Goal: Task Accomplishment & Management: Manage account settings

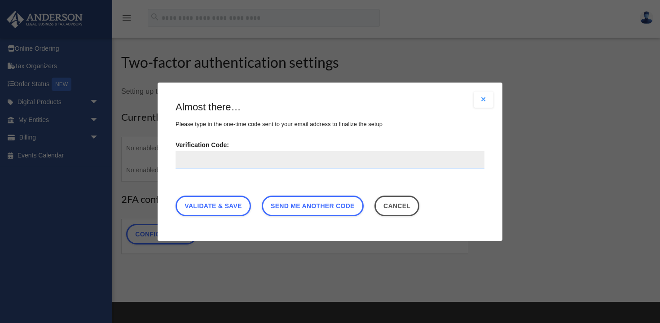
click at [486, 100] on button "Close modal" at bounding box center [484, 100] width 20 height 16
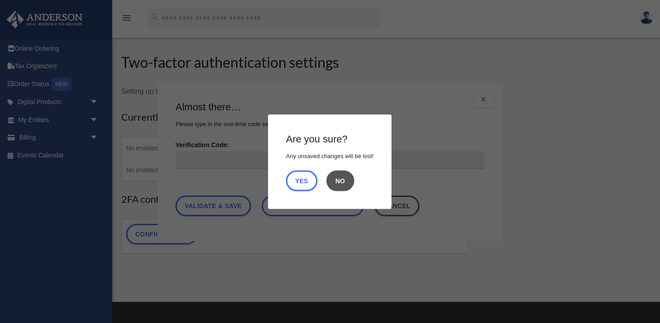
click at [339, 179] on button "No" at bounding box center [341, 180] width 28 height 21
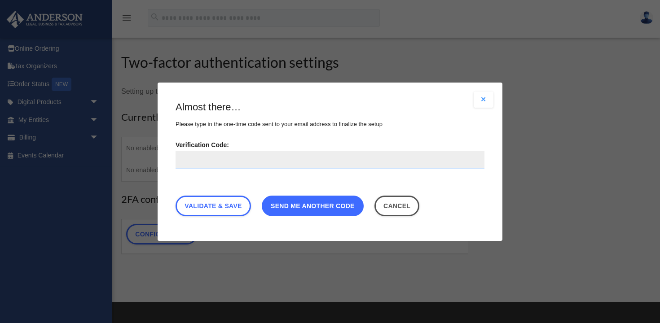
click at [337, 211] on link "Send me another code" at bounding box center [313, 205] width 102 height 21
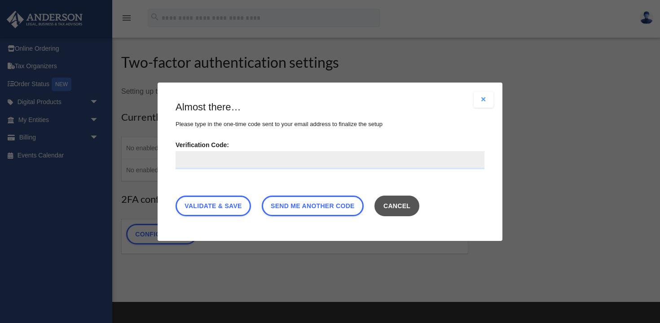
click at [388, 212] on button "Cancel" at bounding box center [397, 205] width 45 height 21
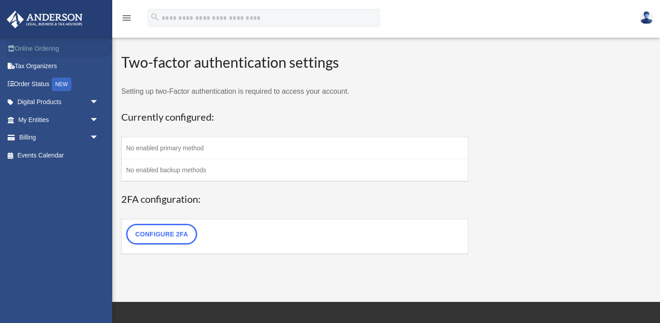
click at [48, 46] on link "Online Ordering" at bounding box center [59, 49] width 106 height 18
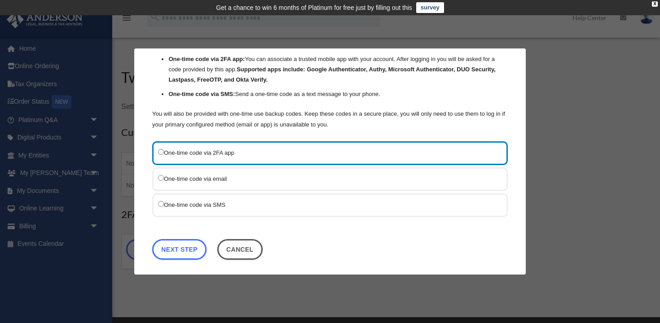
scroll to position [74, 0]
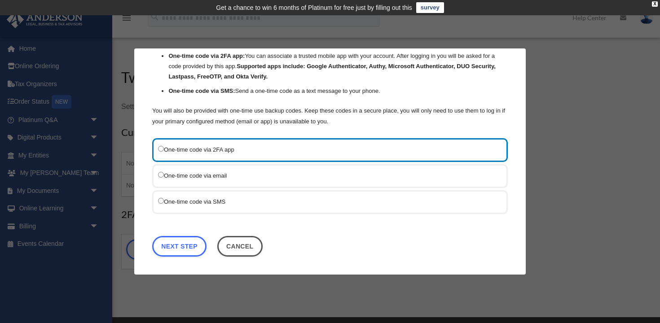
click at [213, 177] on label "One-time code via email" at bounding box center [325, 175] width 335 height 11
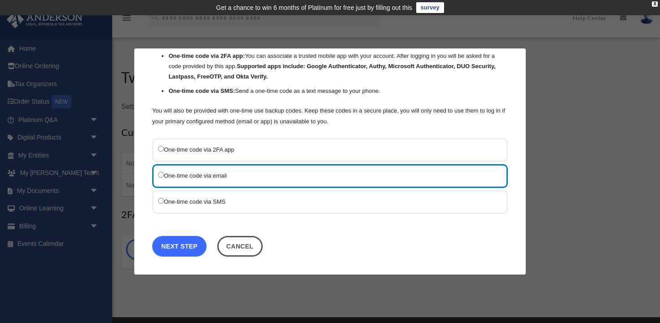
click at [194, 243] on link "Next Step" at bounding box center [179, 246] width 54 height 21
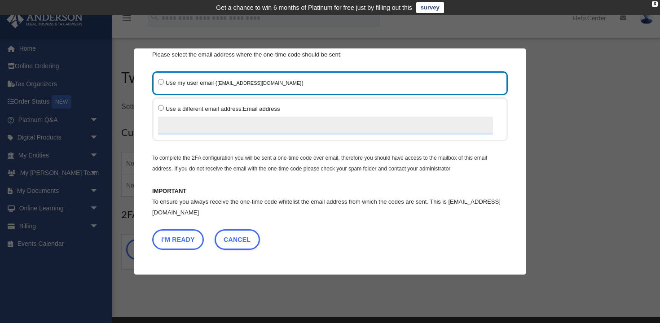
click at [194, 243] on button "I'm Ready" at bounding box center [178, 240] width 52 height 21
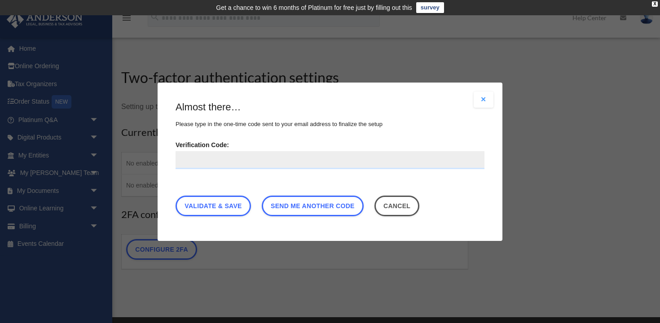
scroll to position [0, 0]
paste input "******"
type input "******"
click at [210, 206] on link "Validate & Save" at bounding box center [213, 205] width 75 height 21
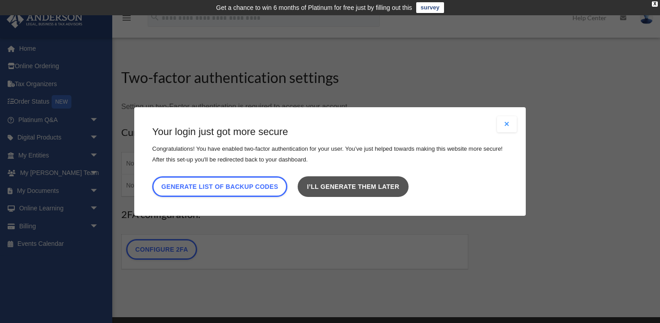
click at [337, 187] on link "I’ll generate them later" at bounding box center [353, 187] width 110 height 21
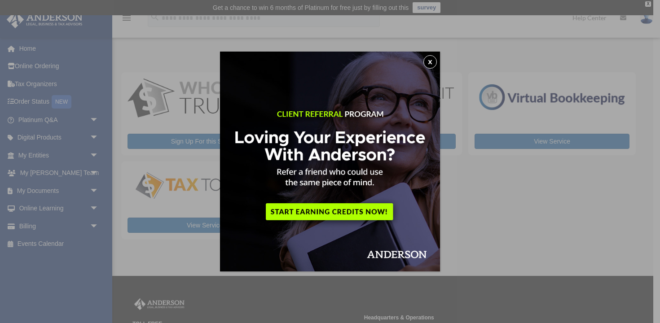
click at [434, 57] on button "x" at bounding box center [430, 61] width 13 height 13
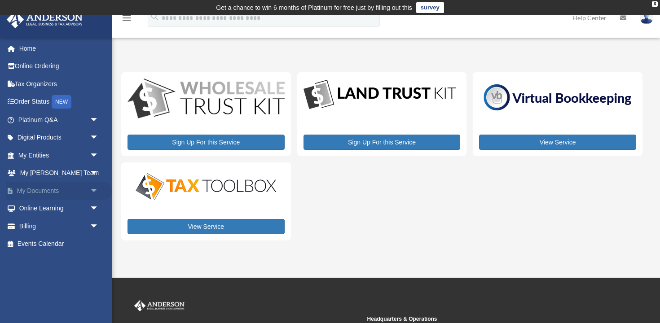
click at [47, 194] on link "My Documents arrow_drop_down" at bounding box center [59, 191] width 106 height 18
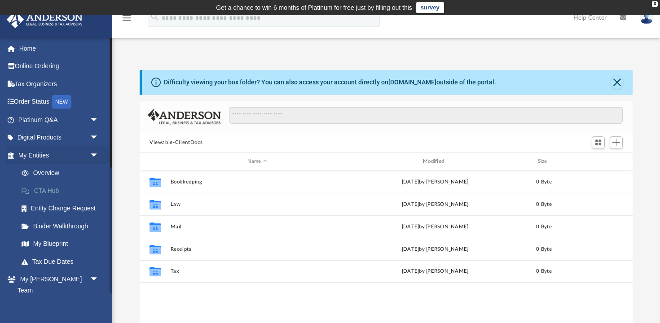
scroll to position [204, 493]
click at [46, 207] on link "Entity Change Request" at bounding box center [63, 209] width 100 height 18
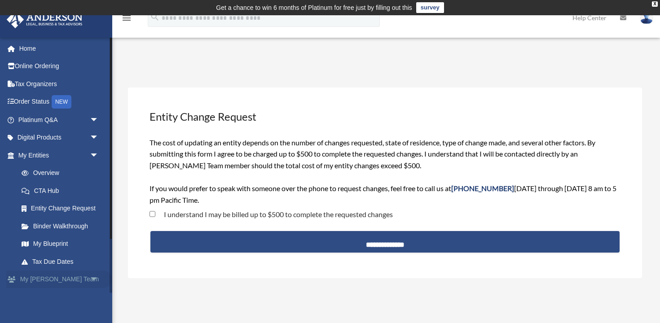
click at [94, 281] on span "arrow_drop_down" at bounding box center [99, 280] width 18 height 18
click at [68, 279] on link "My Anderson Team arrow_drop_up" at bounding box center [59, 280] width 106 height 18
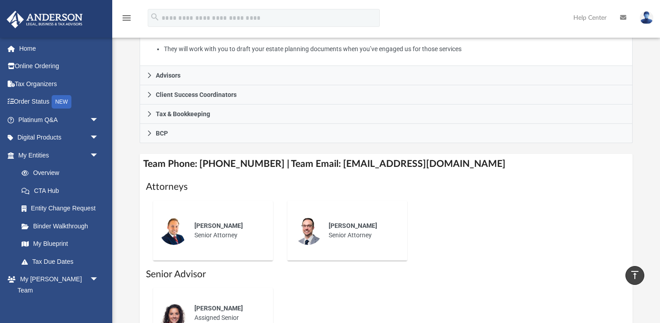
scroll to position [249, 0]
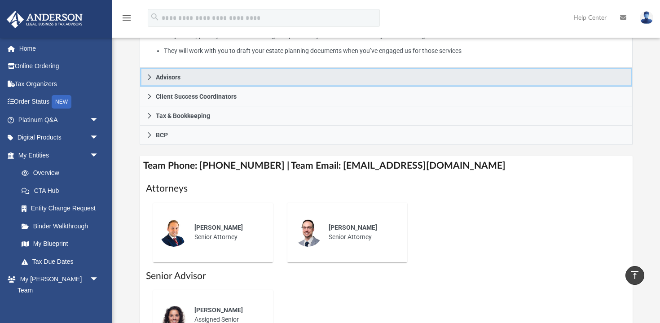
click at [148, 75] on icon at bounding box center [149, 77] width 6 height 6
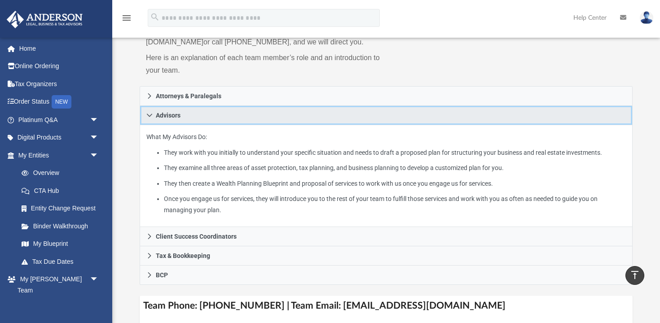
scroll to position [108, 0]
